Goal: Task Accomplishment & Management: Manage account settings

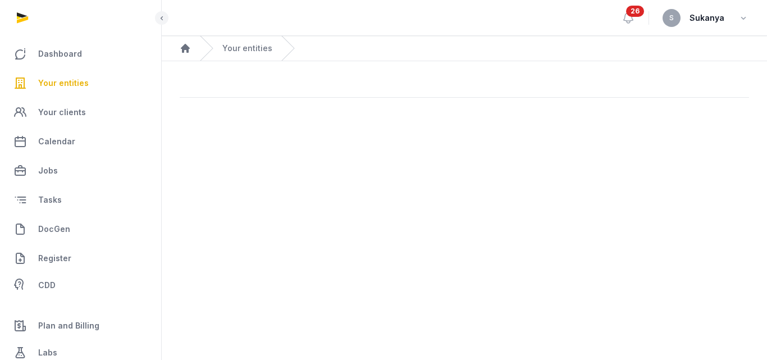
click at [101, 88] on link "Your entities" at bounding box center [80, 83] width 143 height 27
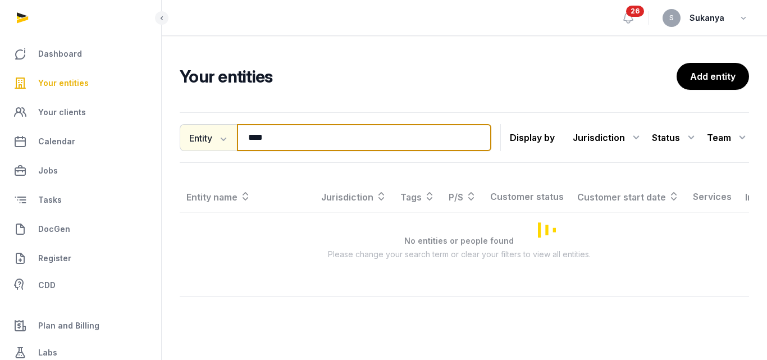
drag, startPoint x: 283, startPoint y: 140, endPoint x: 222, endPoint y: 143, distance: 60.8
click at [222, 143] on div "Entity Entity People Tags Services **** Search" at bounding box center [336, 137] width 312 height 27
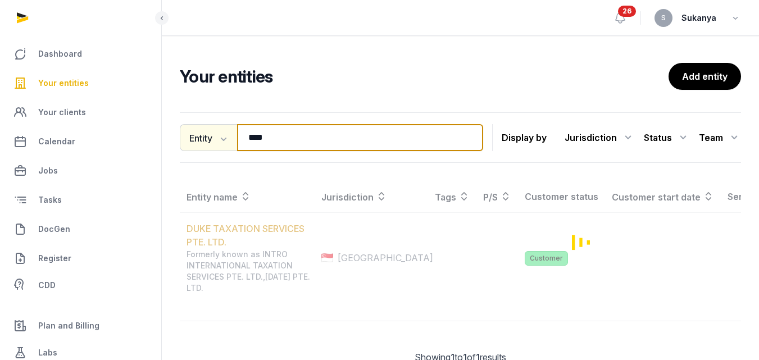
type input "****"
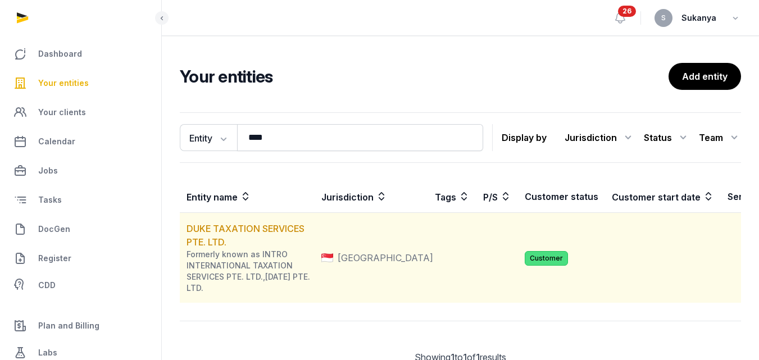
click at [243, 240] on td "DUKE TAXATION SERVICES PTE. LTD. Formerly known as INTRO INTERNATIONAL TAXATION…" at bounding box center [247, 258] width 135 height 90
click at [253, 230] on link "DUKE TAXATION SERVICES PTE. LTD." at bounding box center [246, 235] width 118 height 25
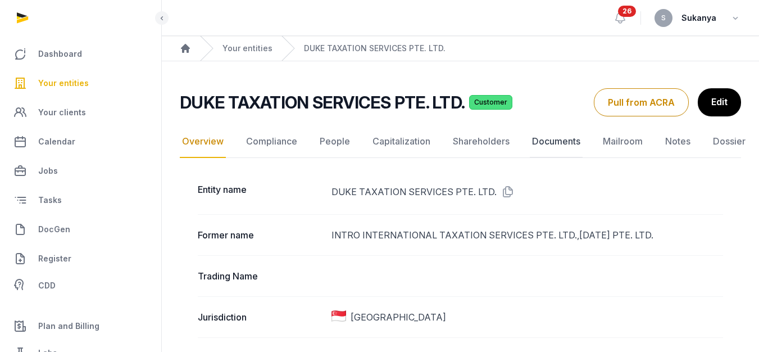
click at [539, 134] on link "Documents" at bounding box center [556, 141] width 53 height 33
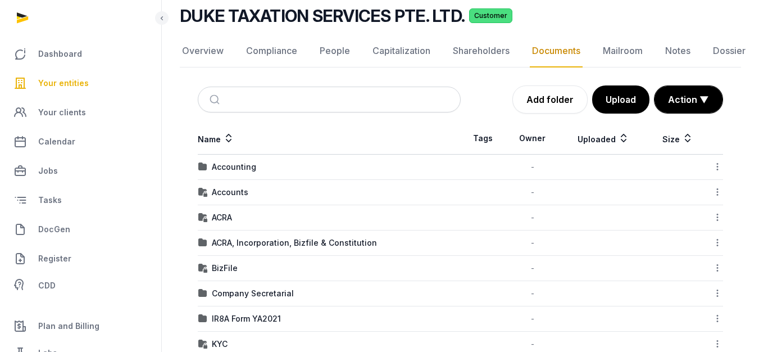
scroll to position [112, 0]
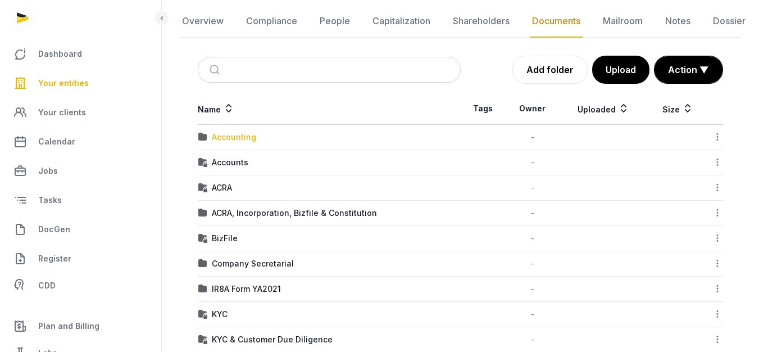
click at [238, 135] on div "Accounting" at bounding box center [234, 136] width 44 height 11
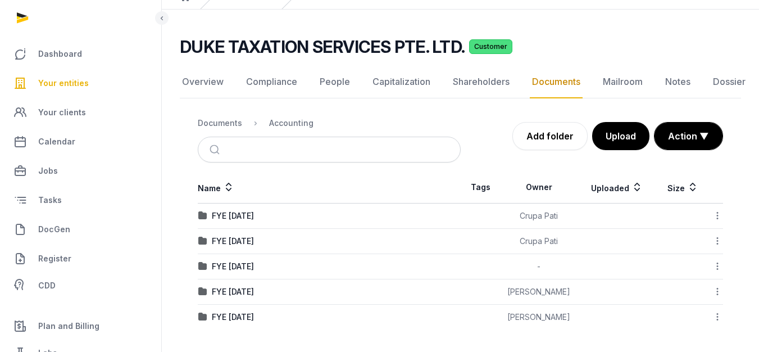
scroll to position [52, 0]
click at [237, 120] on div "Documents" at bounding box center [220, 122] width 44 height 11
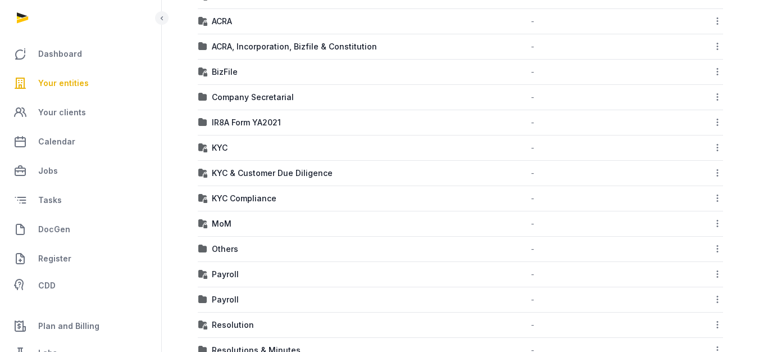
scroll to position [281, 0]
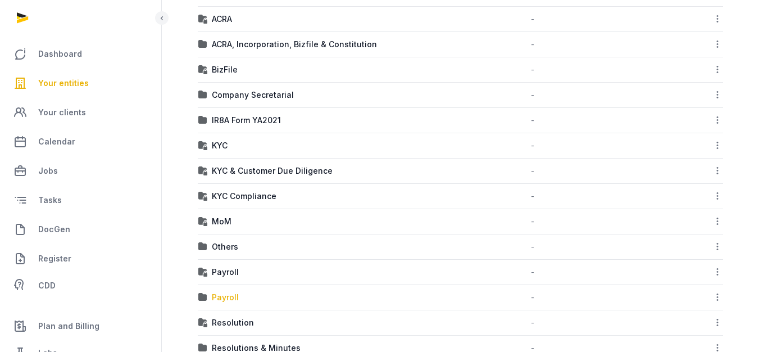
click at [221, 295] on div "Payroll" at bounding box center [225, 297] width 27 height 11
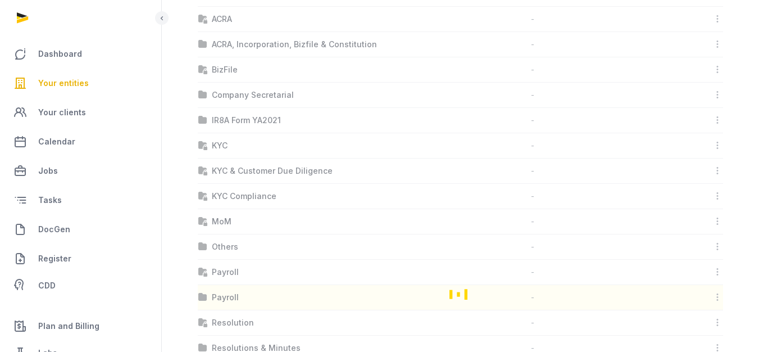
scroll to position [26, 0]
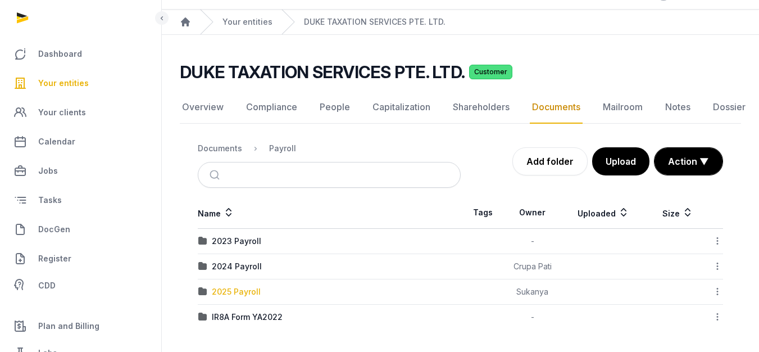
click at [237, 295] on div "2025 Payroll" at bounding box center [236, 291] width 49 height 11
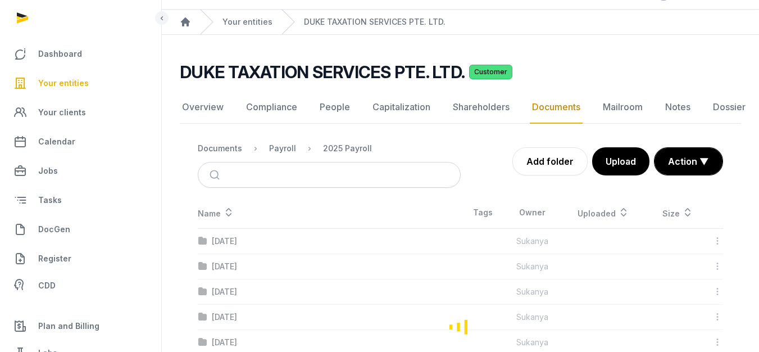
scroll to position [153, 0]
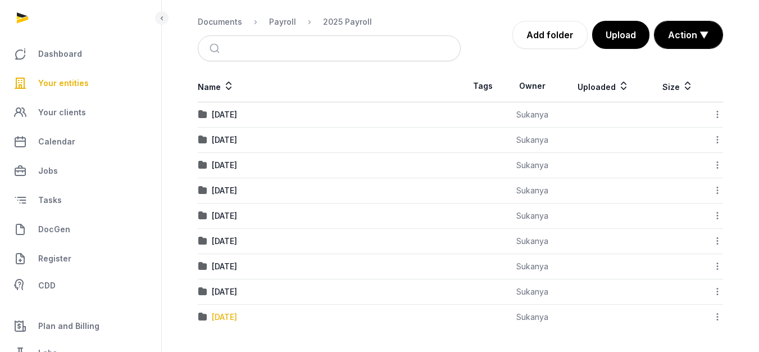
click at [237, 314] on div "[DATE]" at bounding box center [224, 316] width 25 height 11
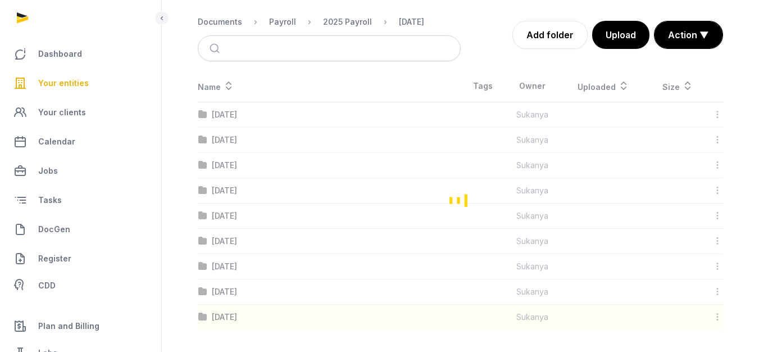
scroll to position [65, 0]
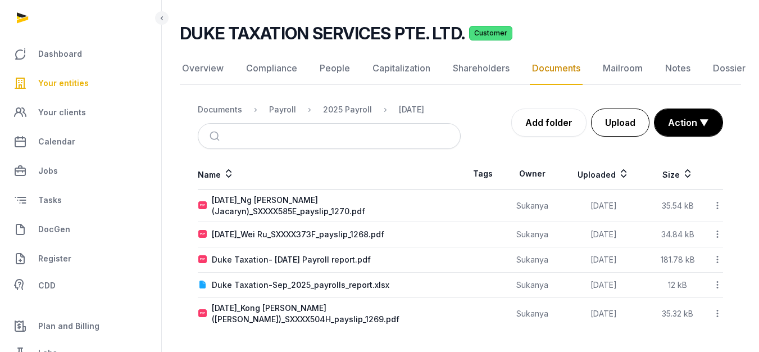
click at [615, 122] on button "Upload" at bounding box center [620, 122] width 58 height 28
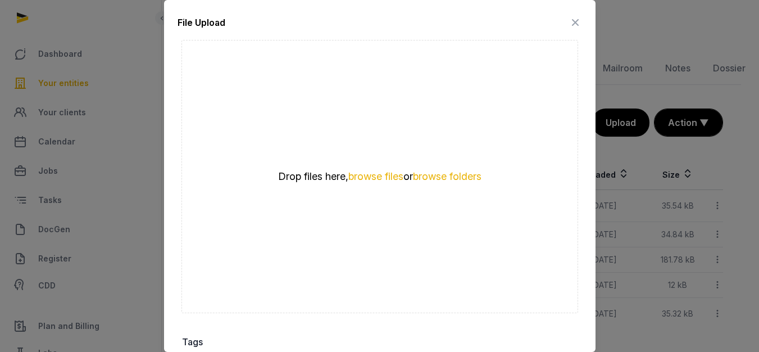
click at [361, 179] on div "Drop files here, browse files or browse folders" at bounding box center [379, 176] width 397 height 273
click at [369, 171] on button "browse files" at bounding box center [375, 176] width 55 height 11
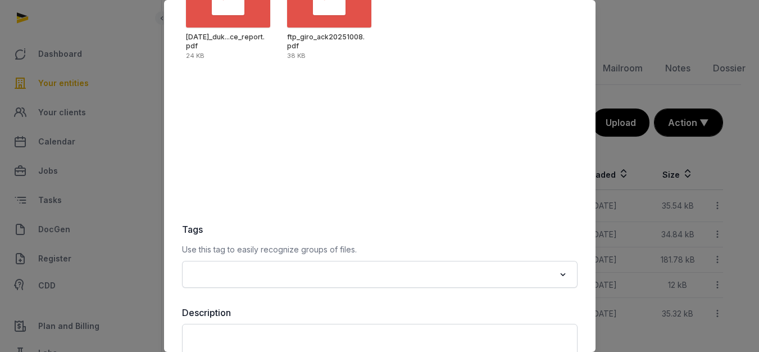
scroll to position [189, 0]
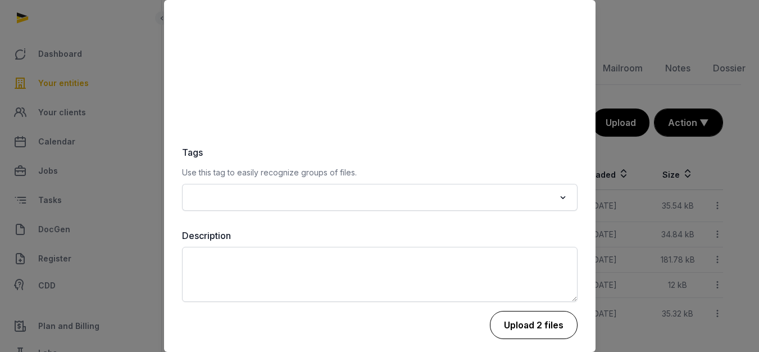
click at [526, 317] on button "Upload 2 files" at bounding box center [534, 325] width 88 height 28
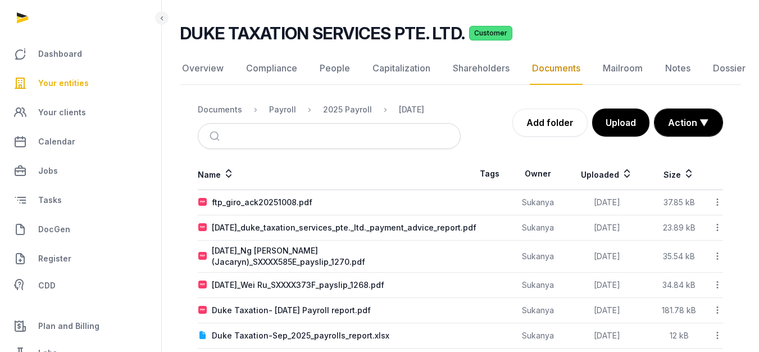
click at [82, 89] on span "Your entities" at bounding box center [63, 82] width 51 height 13
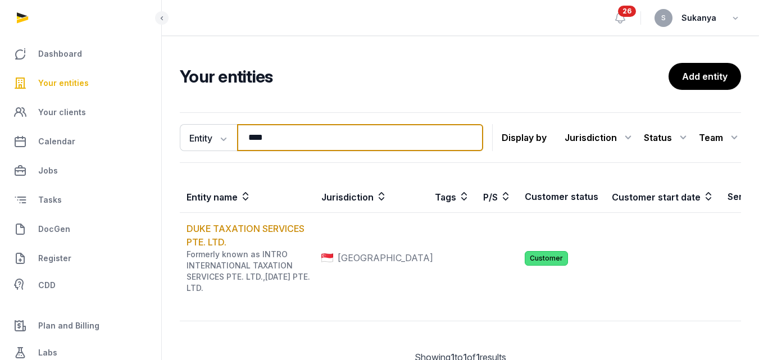
drag, startPoint x: 288, startPoint y: 133, endPoint x: 247, endPoint y: 140, distance: 41.2
click at [247, 140] on input "****" at bounding box center [360, 137] width 246 height 27
type input "*******"
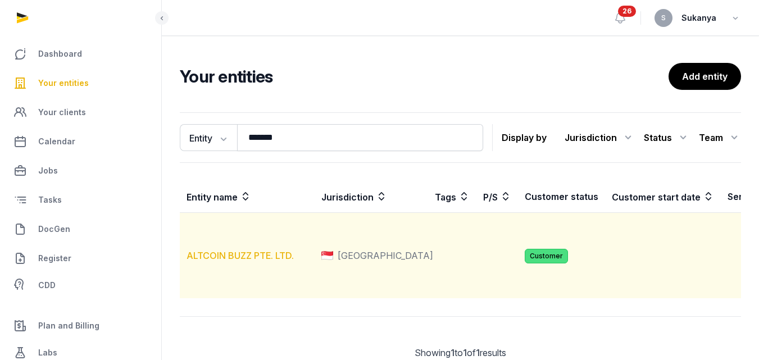
click at [261, 261] on link "ALTCOIN BUZZ PTE. LTD." at bounding box center [240, 255] width 107 height 11
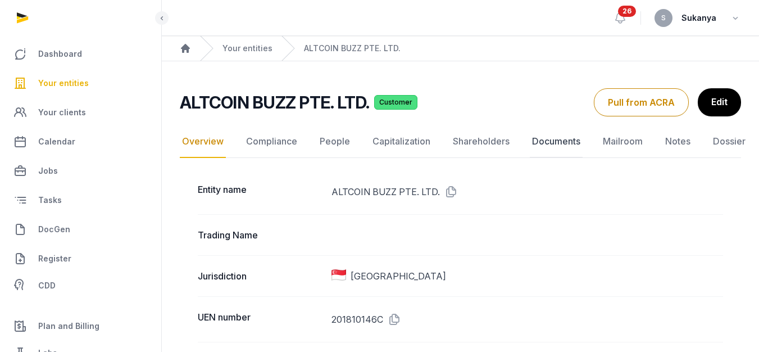
click at [548, 147] on link "Documents" at bounding box center [556, 141] width 53 height 33
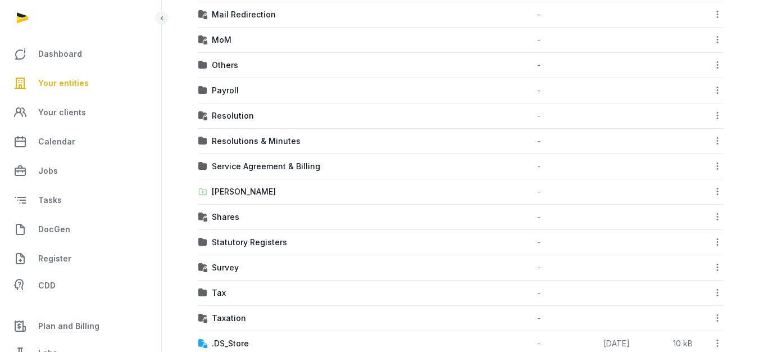
scroll to position [539, 0]
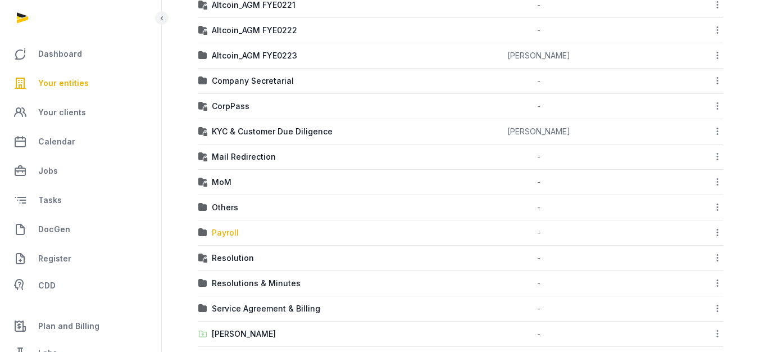
click at [218, 235] on div "Payroll" at bounding box center [225, 232] width 27 height 11
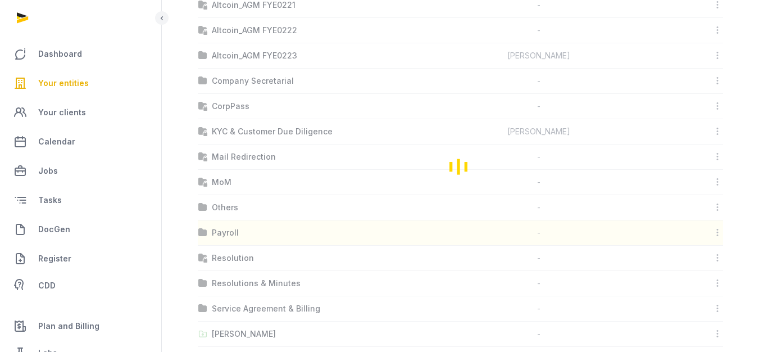
scroll to position [8, 0]
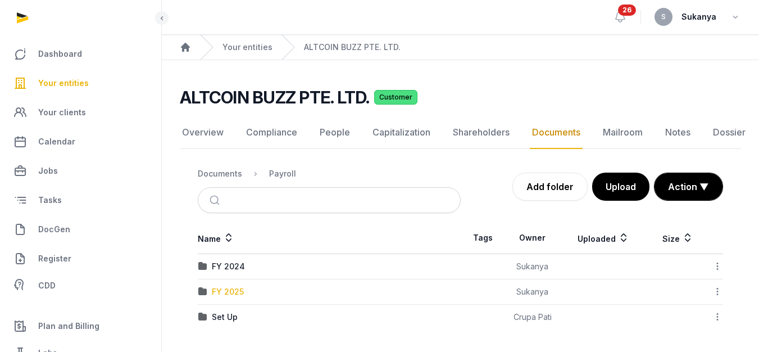
click at [223, 286] on div "FY 2025" at bounding box center [228, 291] width 32 height 11
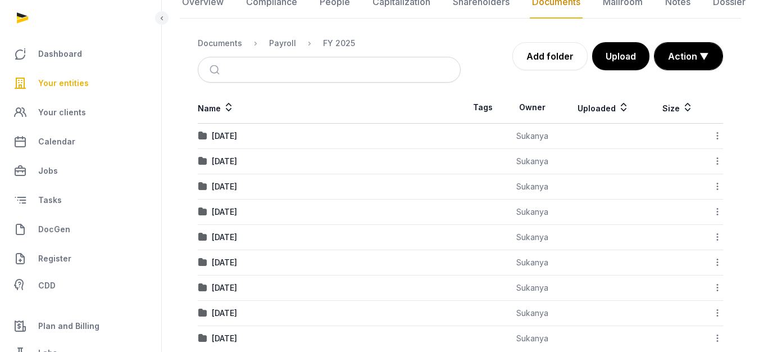
scroll to position [153, 0]
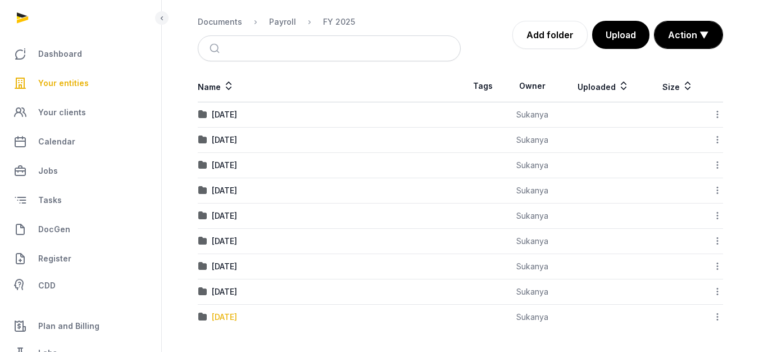
click at [237, 320] on div "[DATE]" at bounding box center [224, 316] width 25 height 11
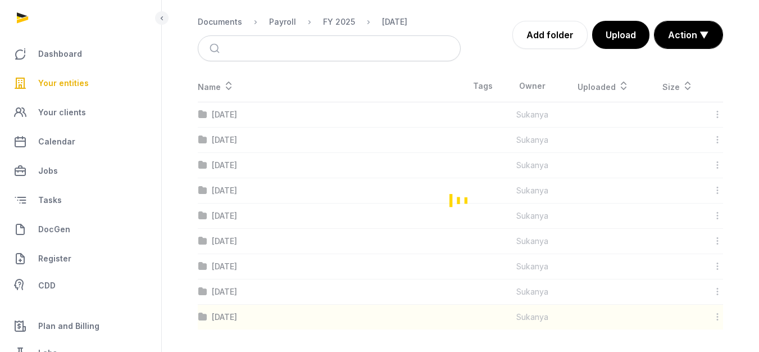
scroll to position [33, 0]
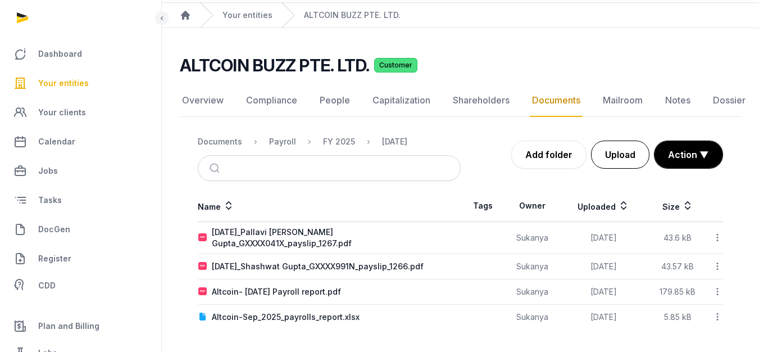
click at [604, 155] on button "Upload" at bounding box center [620, 154] width 58 height 28
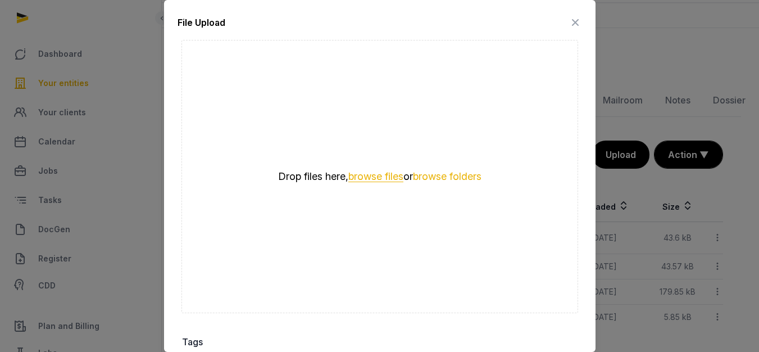
click at [348, 171] on button "browse files" at bounding box center [375, 176] width 55 height 11
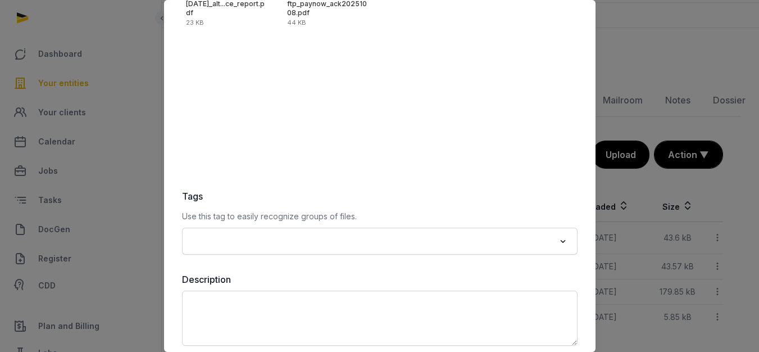
scroll to position [189, 0]
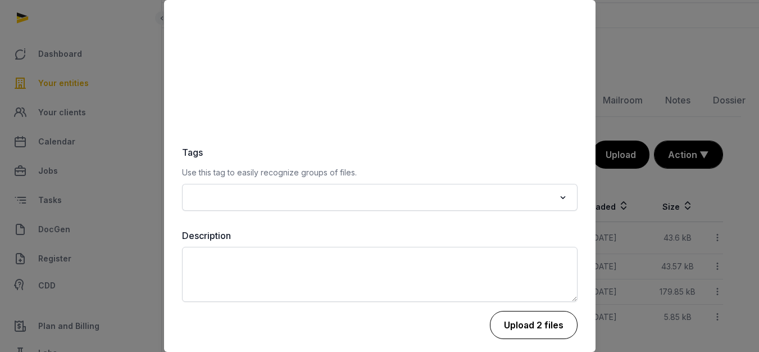
click at [506, 319] on button "Upload 2 files" at bounding box center [534, 325] width 88 height 28
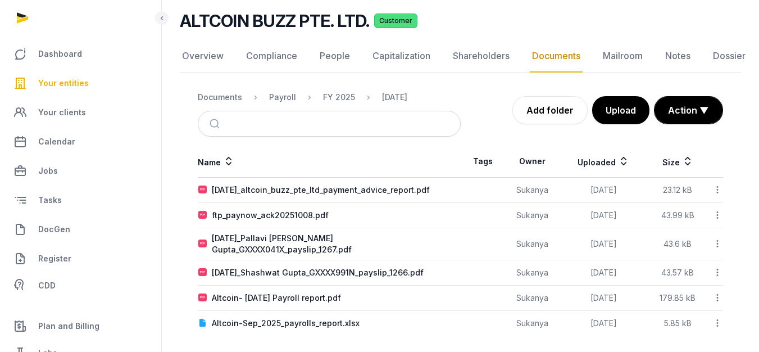
scroll to position [84, 0]
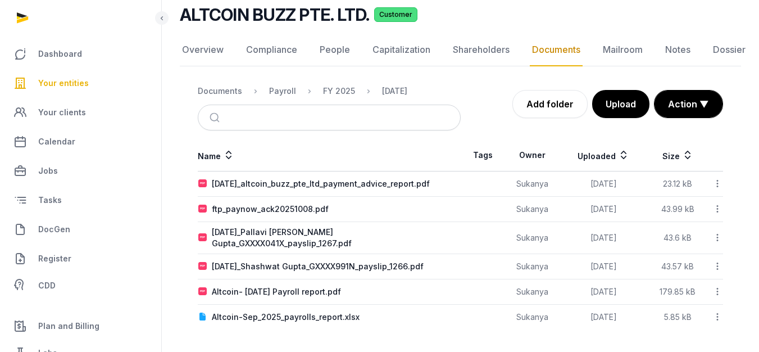
click at [69, 83] on span "Your entities" at bounding box center [63, 82] width 51 height 13
